Goal: Task Accomplishment & Management: Use online tool/utility

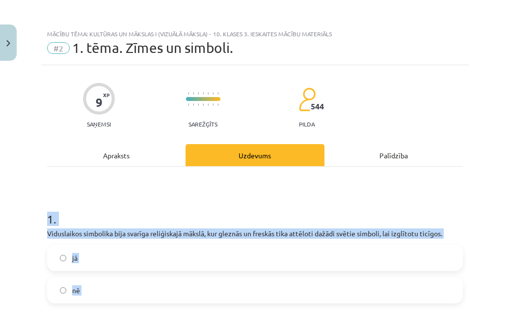
scroll to position [315, 0]
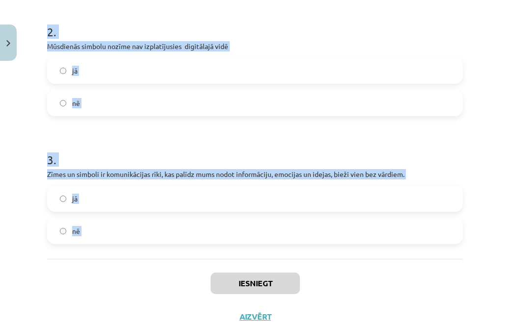
click at [204, 19] on h1 "2 ." at bounding box center [254, 23] width 415 height 30
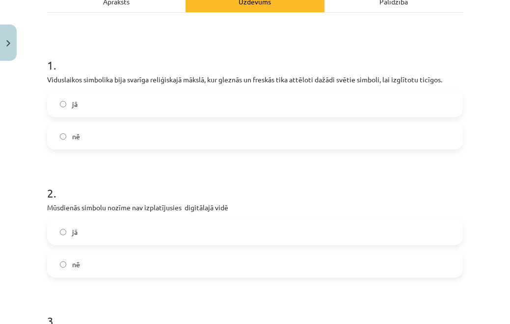
scroll to position [0, 0]
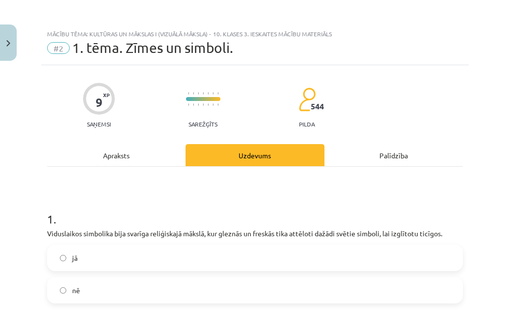
click at [73, 266] on label "jā" at bounding box center [254, 258] width 413 height 25
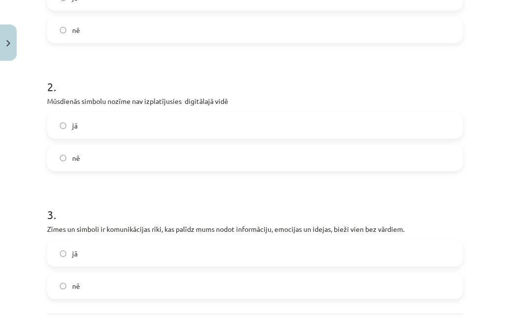
scroll to position [272, 0]
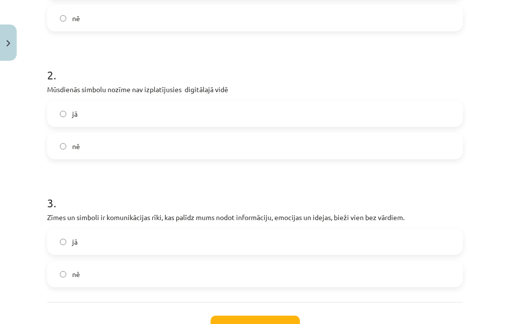
click at [87, 143] on label "nē" at bounding box center [254, 146] width 413 height 25
click at [65, 235] on label "jā" at bounding box center [254, 242] width 413 height 25
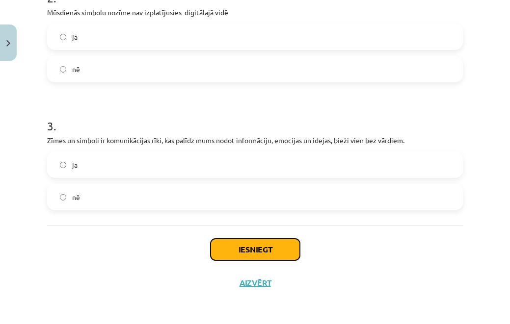
click at [243, 247] on button "Iesniegt" at bounding box center [254, 250] width 89 height 22
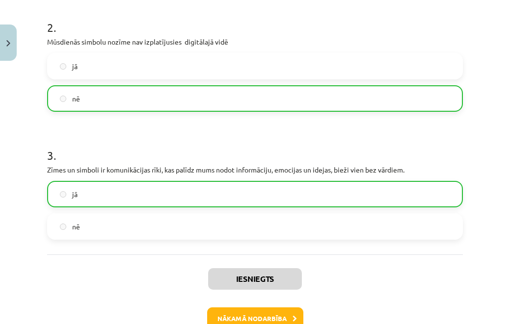
scroll to position [381, 0]
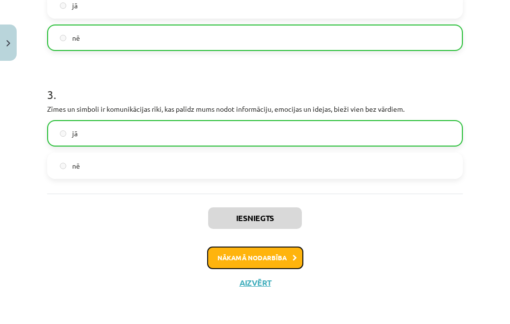
click at [296, 265] on button "Nākamā nodarbība" at bounding box center [255, 258] width 96 height 23
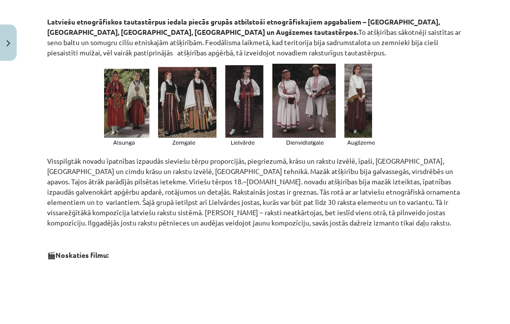
scroll to position [599, 0]
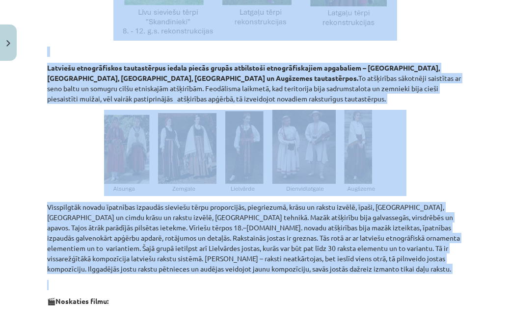
drag, startPoint x: 41, startPoint y: 154, endPoint x: 436, endPoint y: 282, distance: 414.6
click at [436, 282] on div "Mācību tēma: Kultūras un mākslas i (vizuālā māksla) - 10. klases 3. ieskaites m…" at bounding box center [255, 162] width 510 height 324
copy div "Loremi dolorsi am conse adipisci elitseddoei temporinc. Utlab etdoloremagn aliq…"
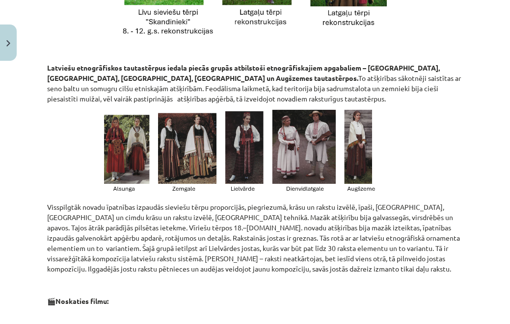
drag, startPoint x: 450, startPoint y: 180, endPoint x: 451, endPoint y: 175, distance: 5.5
click at [450, 180] on p at bounding box center [254, 153] width 415 height 86
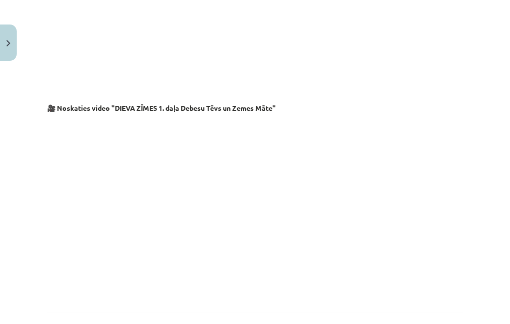
scroll to position [1746, 0]
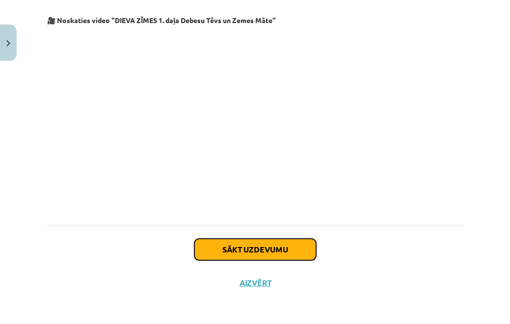
click at [288, 252] on button "Sākt uzdevumu" at bounding box center [255, 250] width 122 height 22
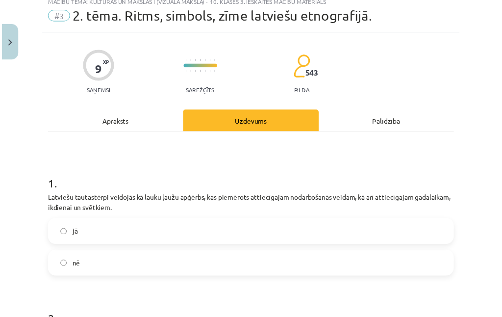
scroll to position [25, 0]
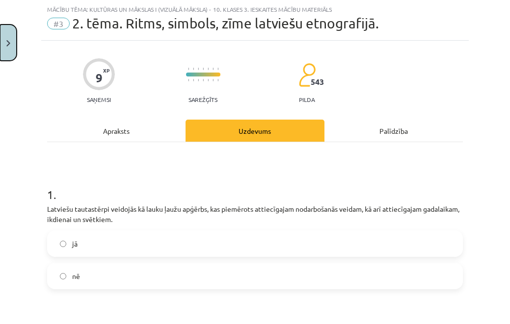
click at [7, 46] on button "Close" at bounding box center [8, 43] width 17 height 36
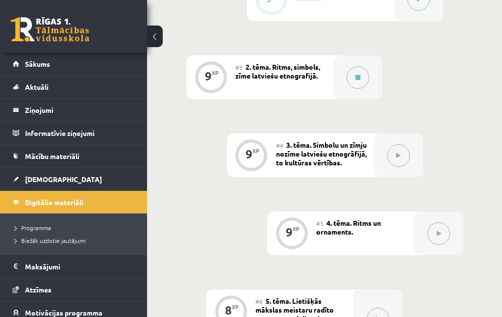
scroll to position [632, 0]
